Goal: Information Seeking & Learning: Learn about a topic

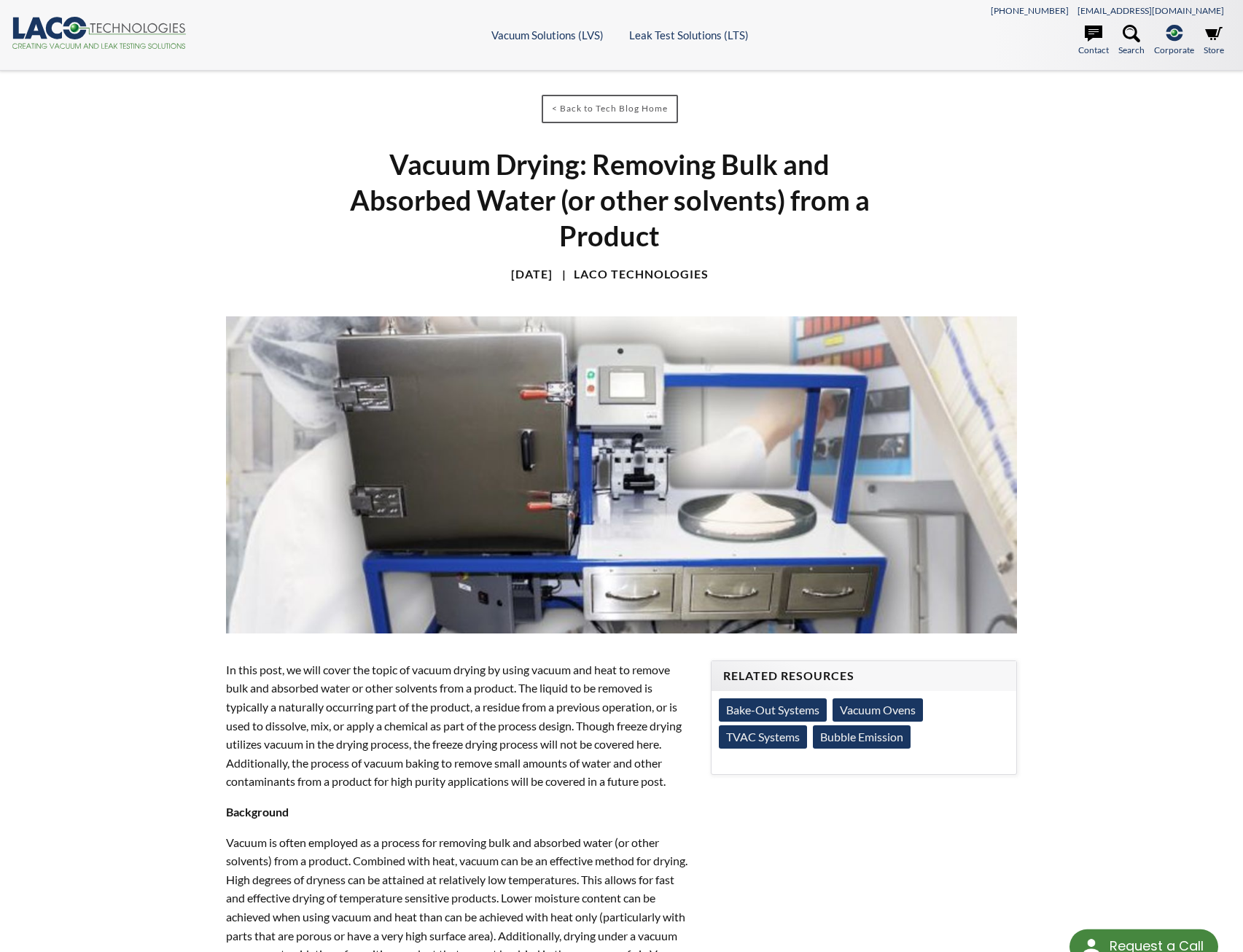
select select "Översättningswidget för språkmenyn"
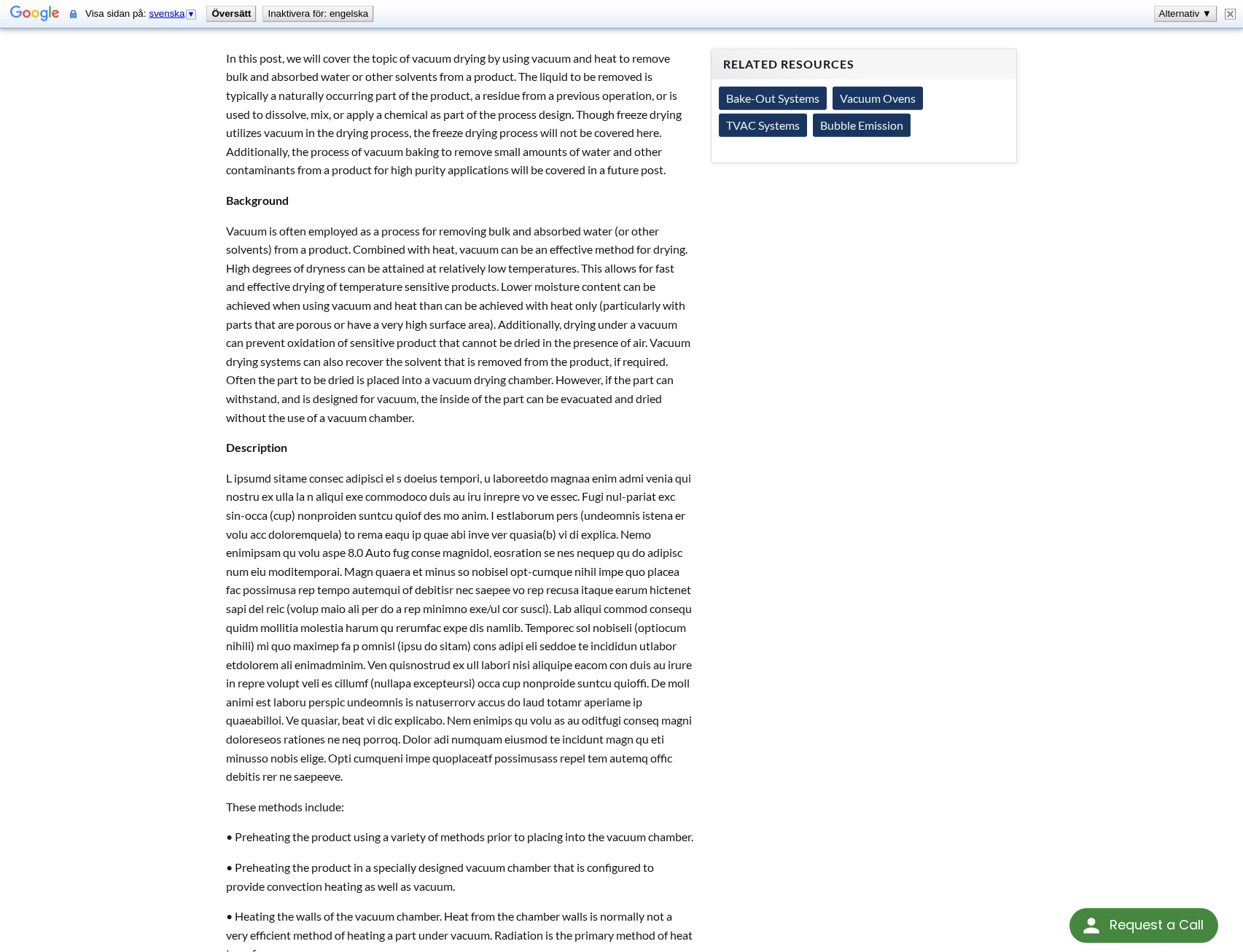
scroll to position [669, 0]
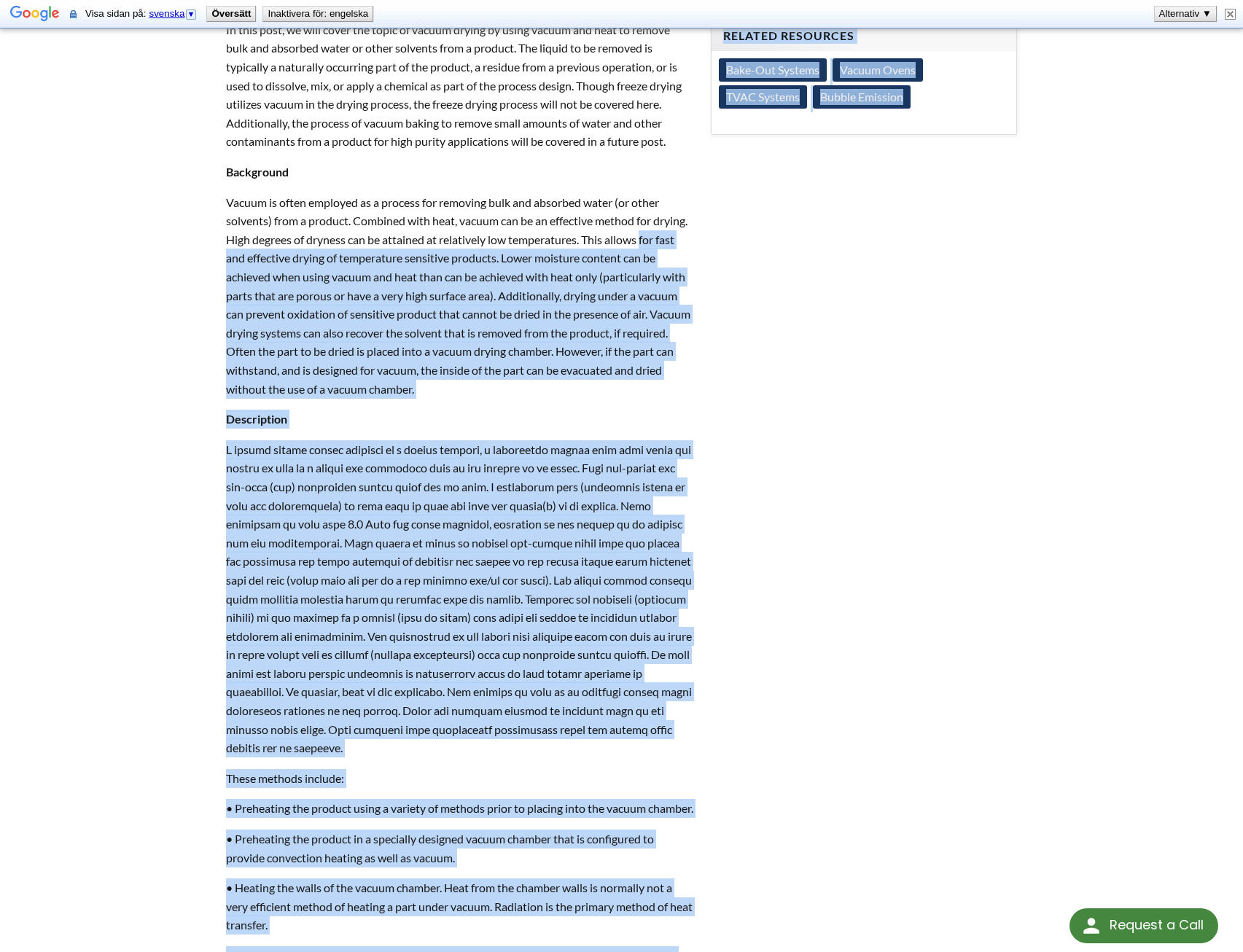
drag, startPoint x: 221, startPoint y: 262, endPoint x: 711, endPoint y: 252, distance: 490.1
click at [711, 252] on div "< Back to Tech Blog Home Vacuum Drying: Removing Bulk and Absorbed Water (or ot…" at bounding box center [622, 543] width 933 height 2224
drag, startPoint x: 600, startPoint y: 265, endPoint x: 733, endPoint y: 277, distance: 133.5
click at [733, 277] on div "< Back to Tech Blog Home Vacuum Drying: Removing Bulk and Absorbed Water (or ot…" at bounding box center [622, 543] width 933 height 2224
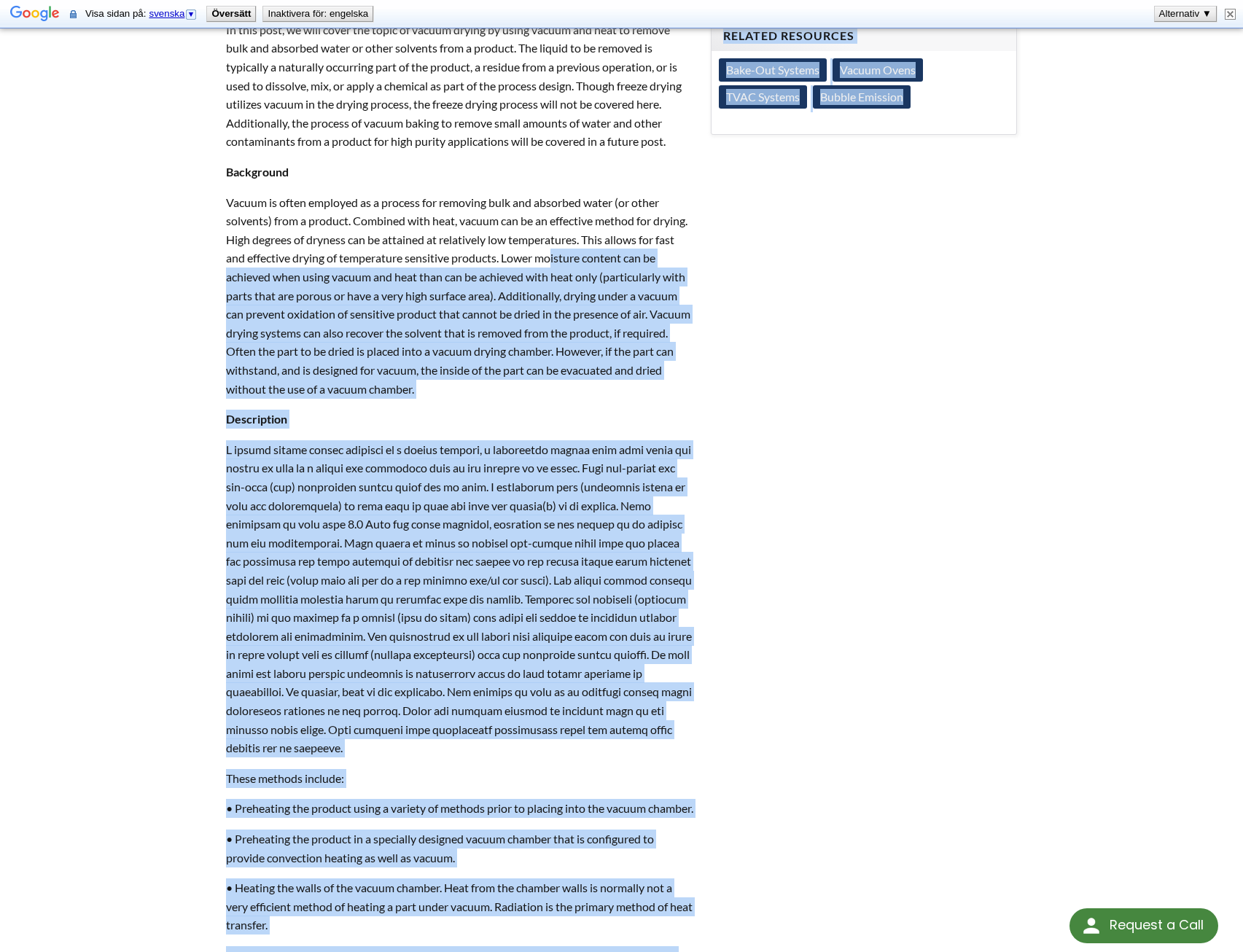
click at [729, 358] on div "< Back to Tech Blog Home Vacuum Drying: Removing Bulk and Absorbed Water (or ot…" at bounding box center [622, 543] width 933 height 2224
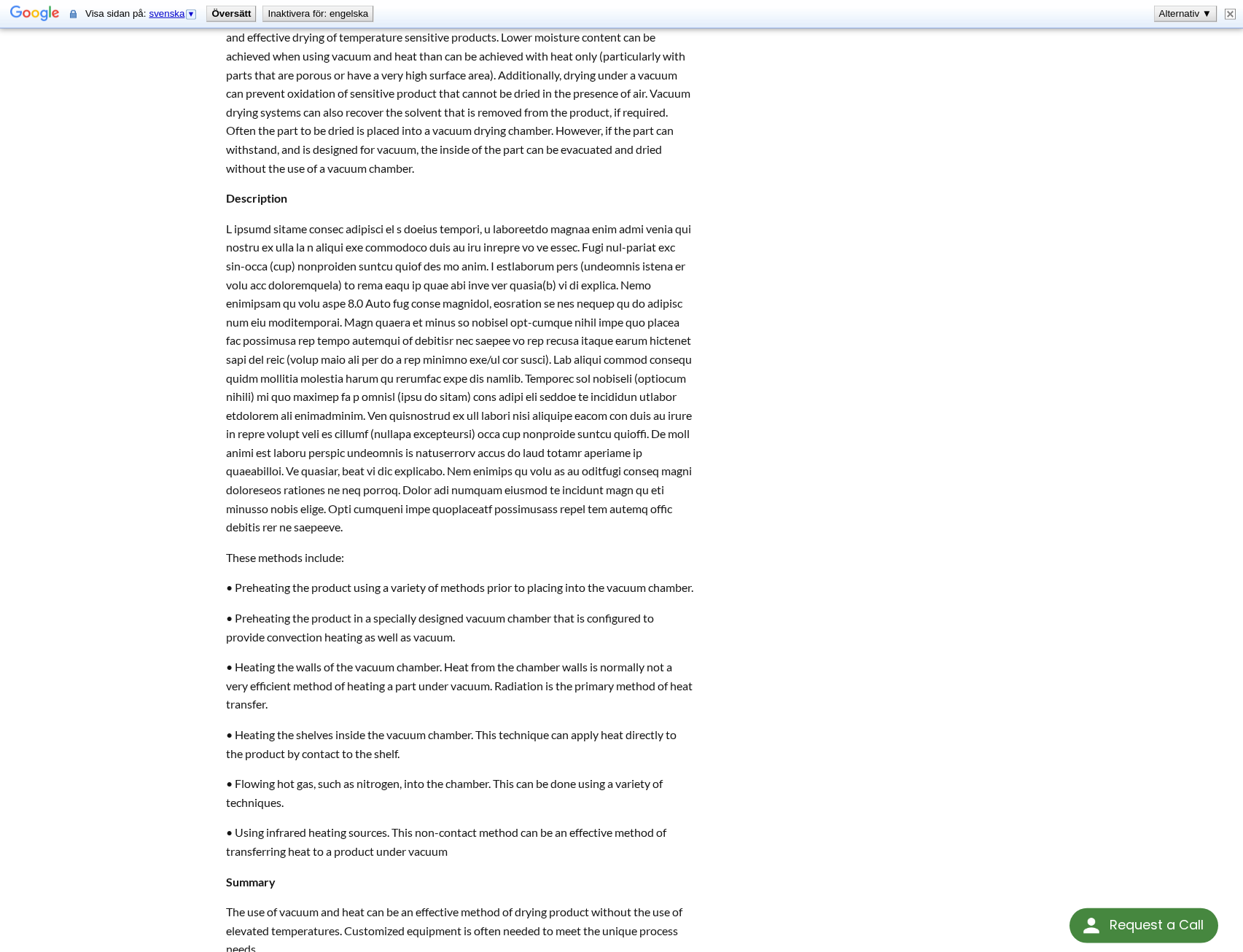
scroll to position [892, 0]
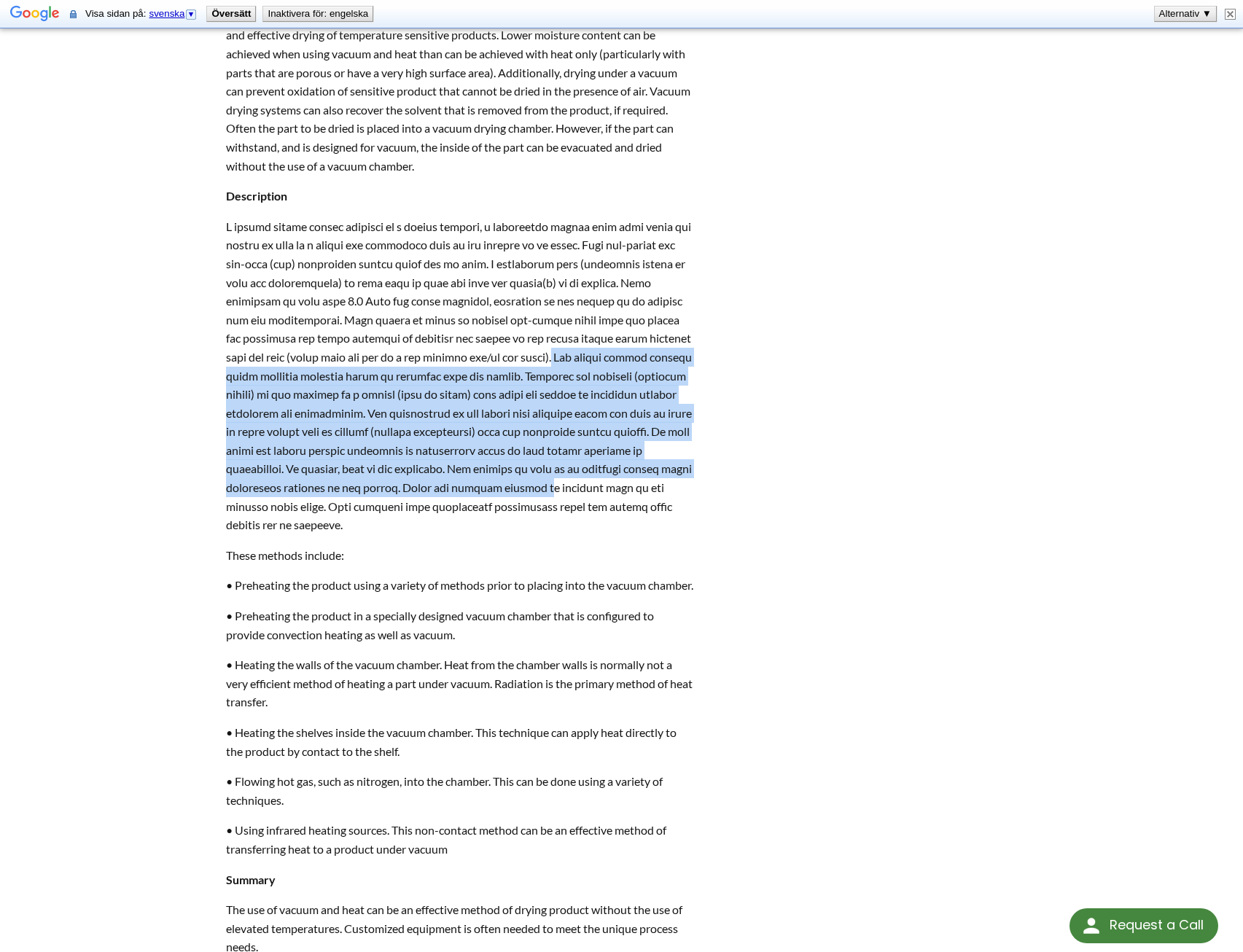
drag, startPoint x: 610, startPoint y: 361, endPoint x: 669, endPoint y: 495, distance: 146.4
click at [669, 495] on p at bounding box center [460, 375] width 468 height 317
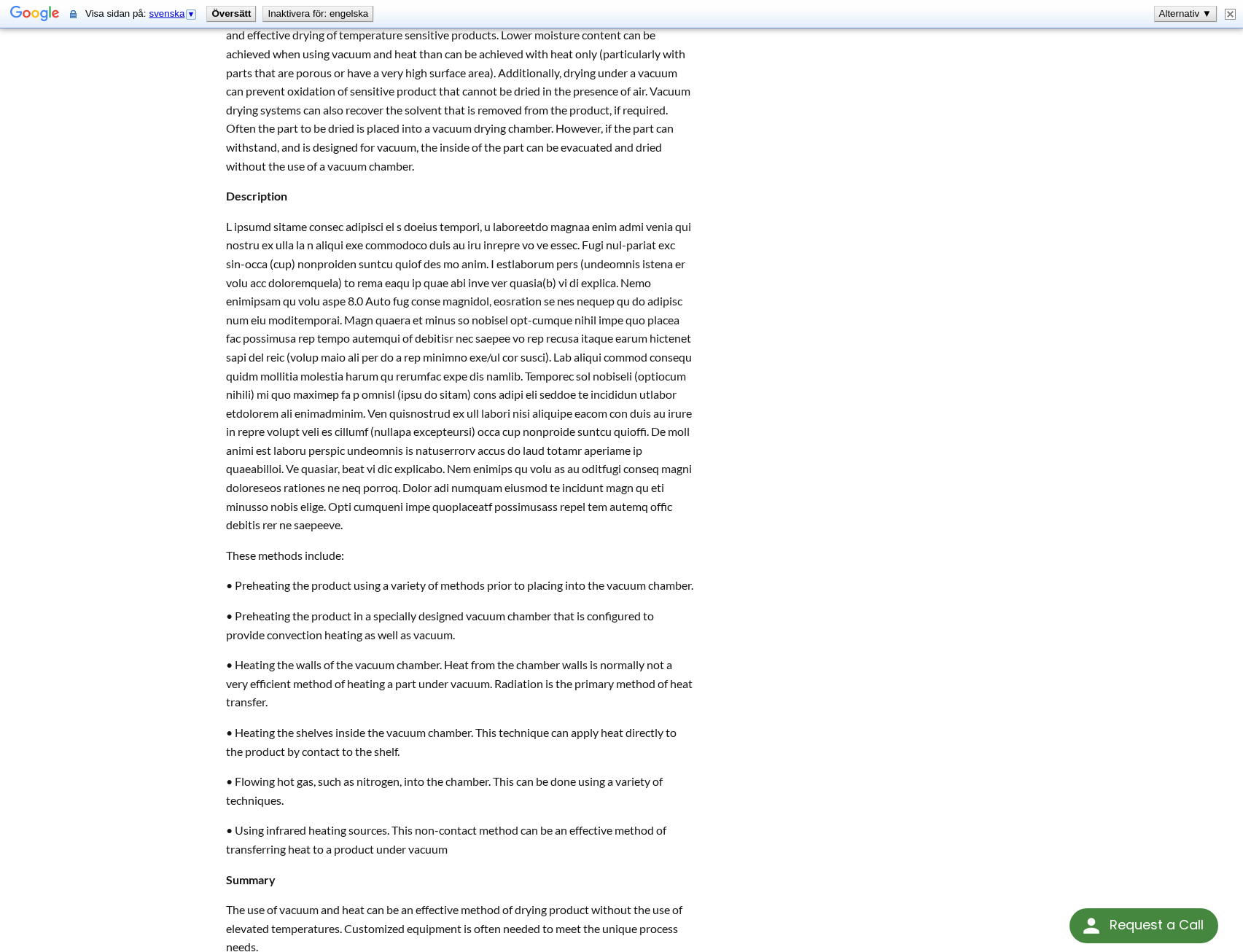
click at [783, 566] on div "< Back to Tech Blog Home Vacuum Drying: Removing Bulk and Absorbed Water (or ot…" at bounding box center [622, 320] width 933 height 2224
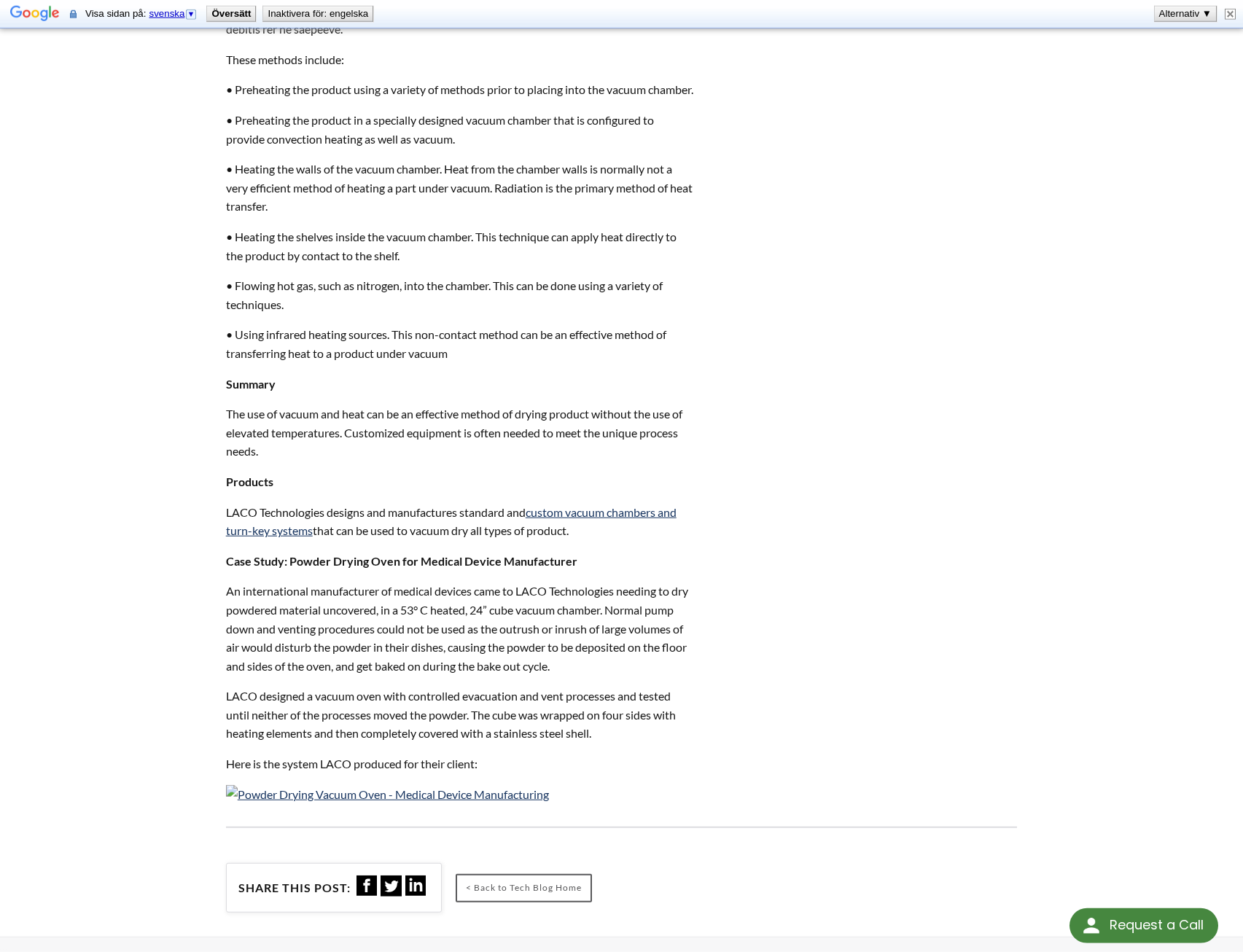
scroll to position [1413, 0]
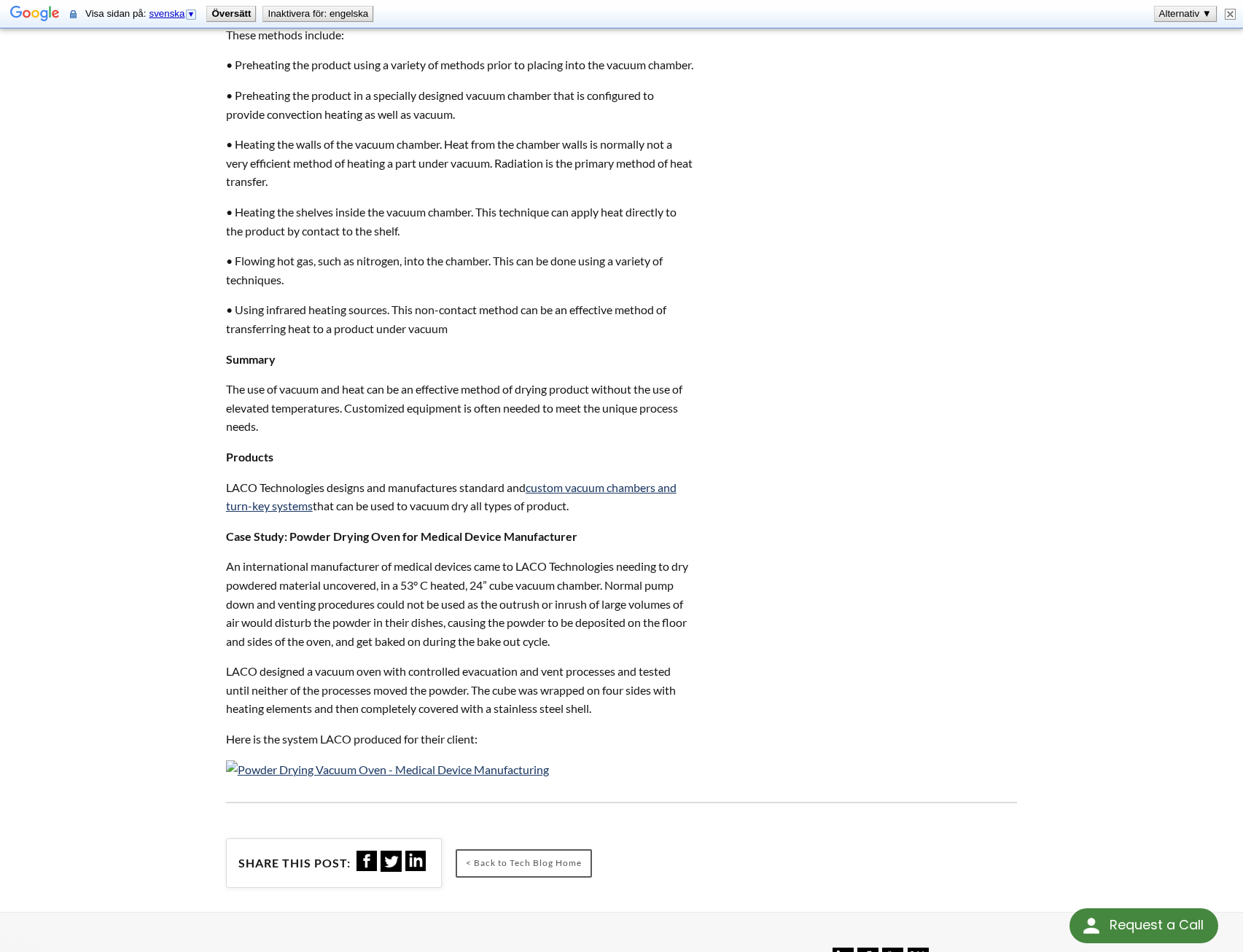
click at [666, 277] on p "• Flowing hot gas, such as nitrogen, into the chamber. This can be done using a…" at bounding box center [460, 270] width 468 height 37
drag, startPoint x: 252, startPoint y: 330, endPoint x: 538, endPoint y: 347, distance: 286.5
click at [538, 337] on p "• Using infrared heating sources. This non-contact method can be an effective m…" at bounding box center [460, 319] width 468 height 37
click at [523, 369] on p "Summary" at bounding box center [460, 359] width 468 height 19
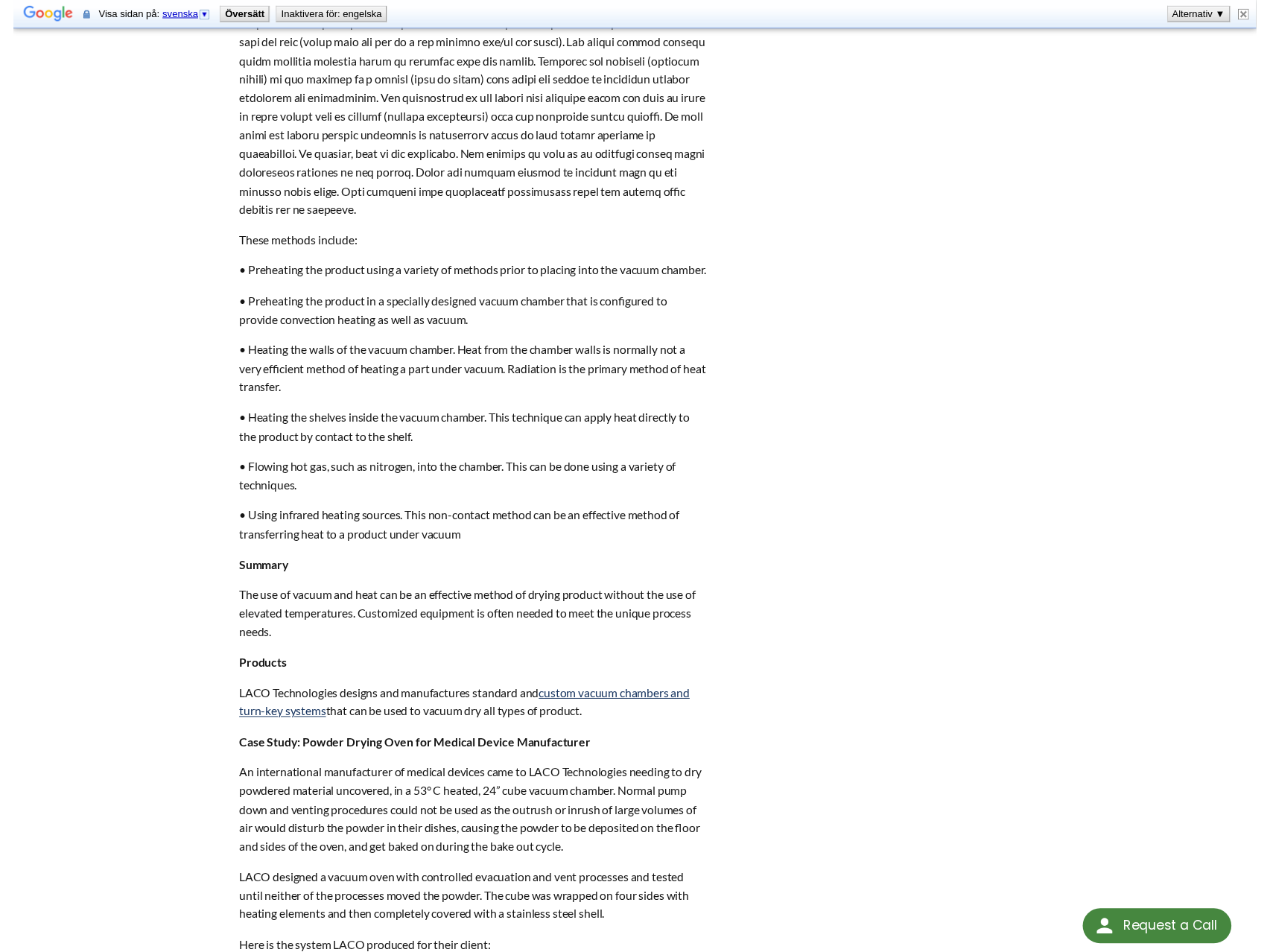
scroll to position [778, 0]
